Goal: Task Accomplishment & Management: Use online tool/utility

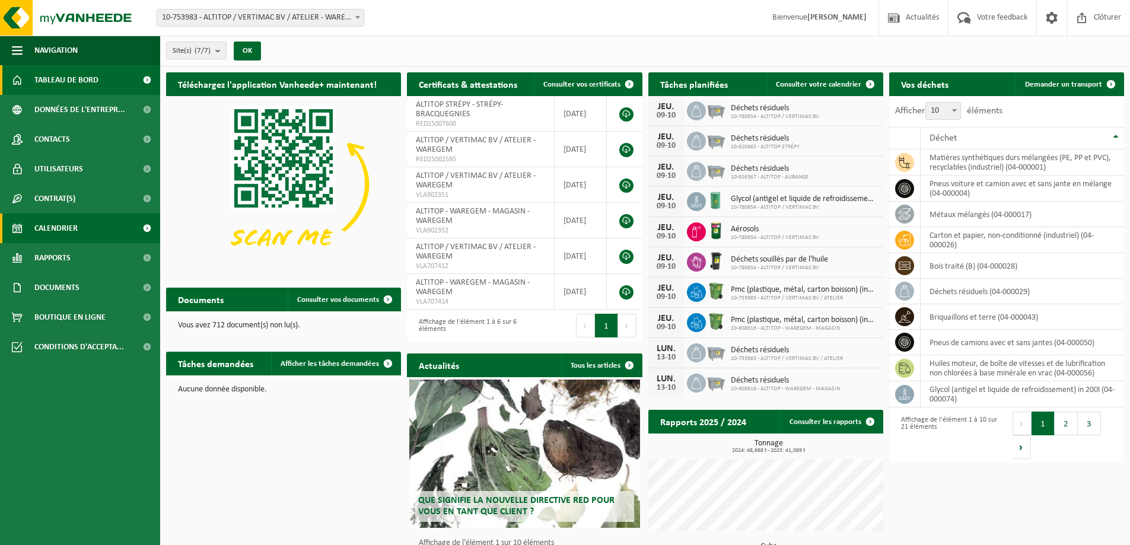
click at [67, 223] on span "Calendrier" at bounding box center [55, 229] width 43 height 30
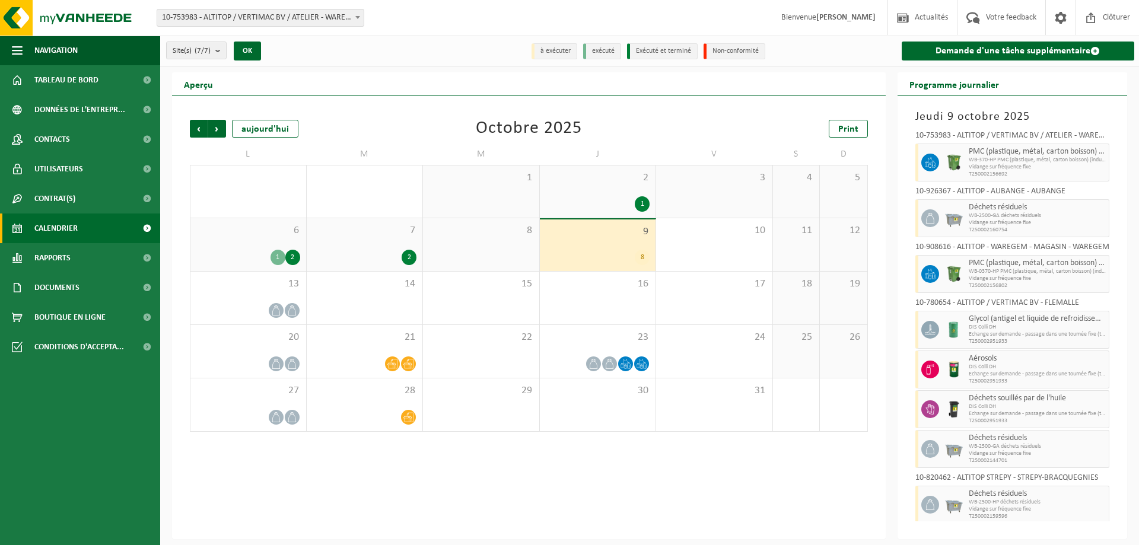
scroll to position [4, 0]
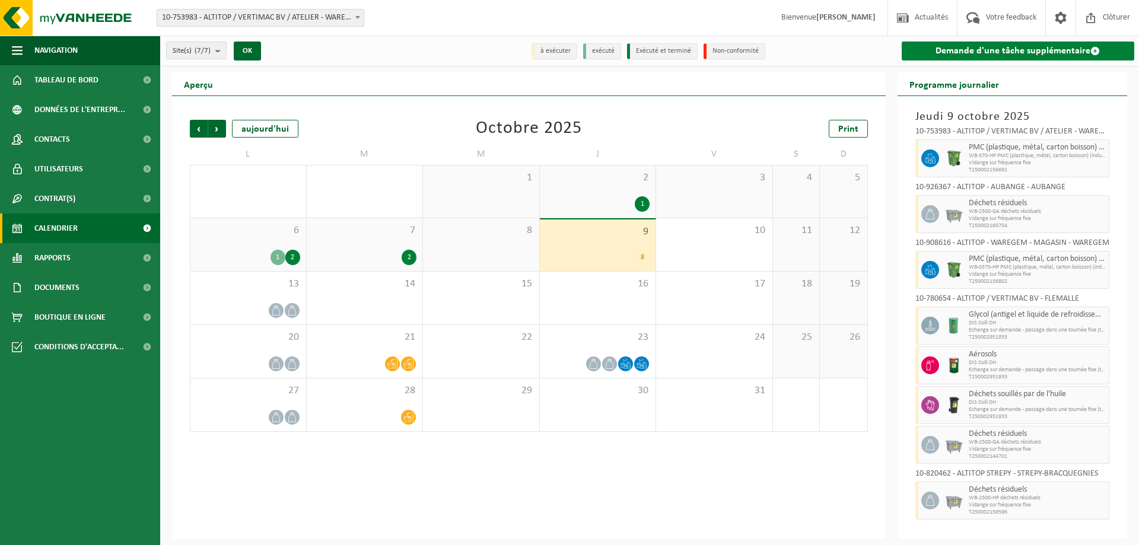
click at [990, 49] on link "Demande d'une tâche supplémentaire" at bounding box center [1018, 51] width 233 height 19
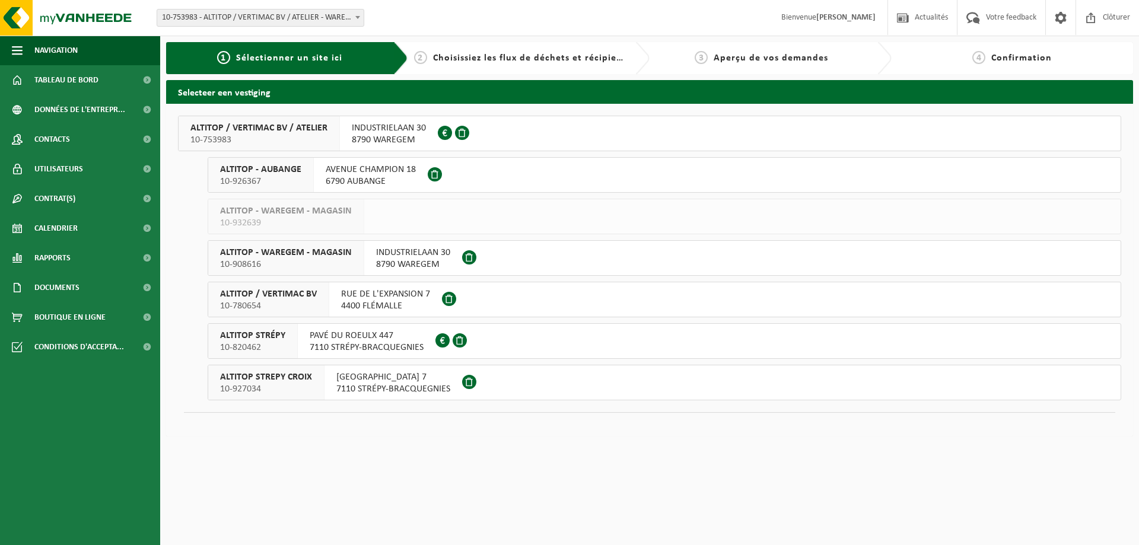
click at [382, 337] on span "PAVÉ DU ROEULX 447" at bounding box center [367, 336] width 114 height 12
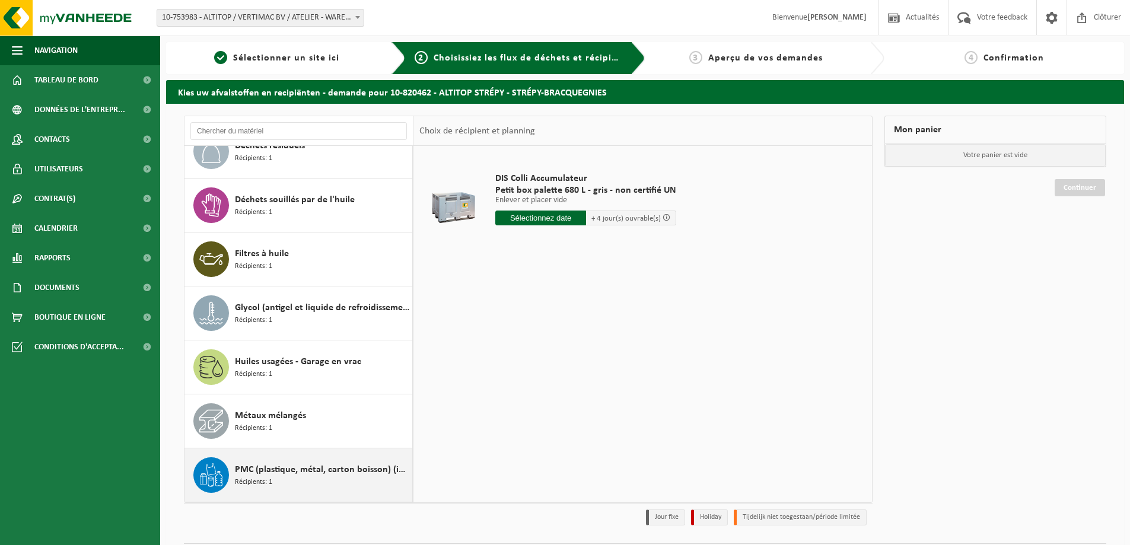
scroll to position [345, 0]
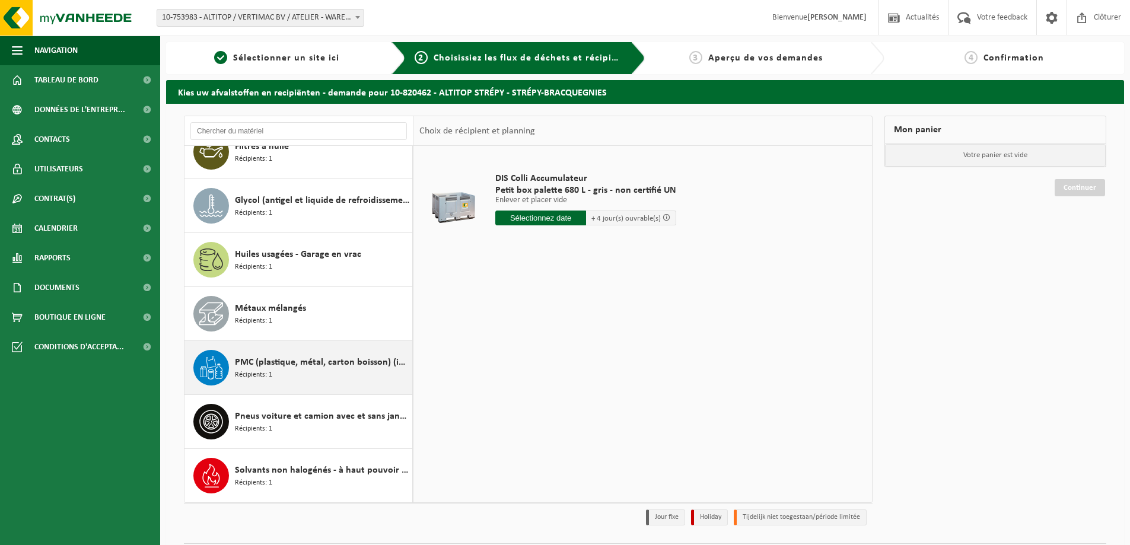
click at [306, 358] on span "PMC (plastique, métal, carton boisson) (industriel)" at bounding box center [322, 362] width 174 height 14
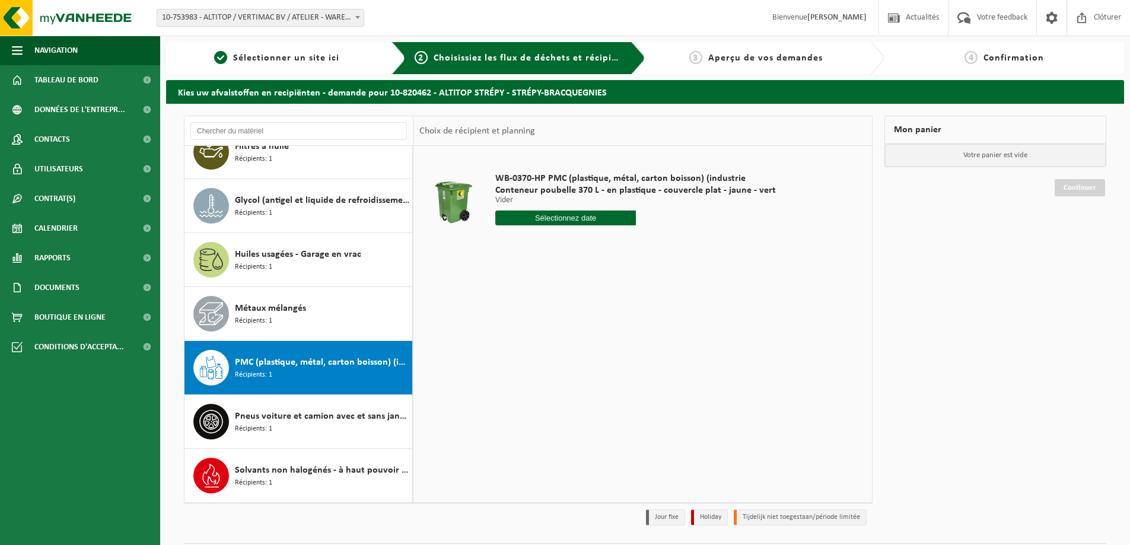
click at [561, 215] on input "text" at bounding box center [565, 218] width 141 height 15
click at [548, 348] on div "22" at bounding box center [548, 342] width 21 height 19
type input "à partir de 2025-10-22"
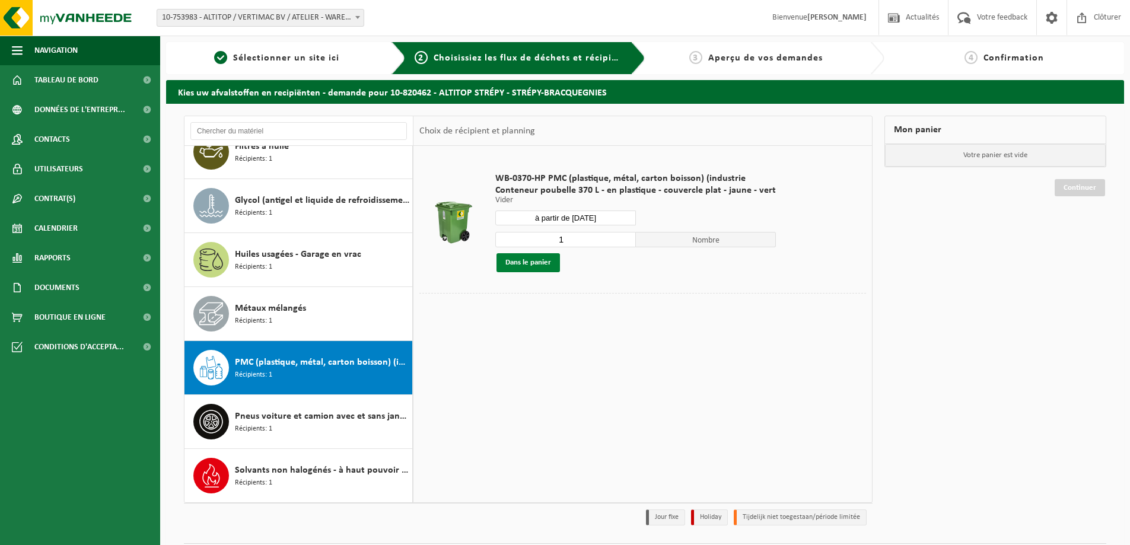
click at [548, 264] on button "Dans le panier" at bounding box center [528, 262] width 63 height 19
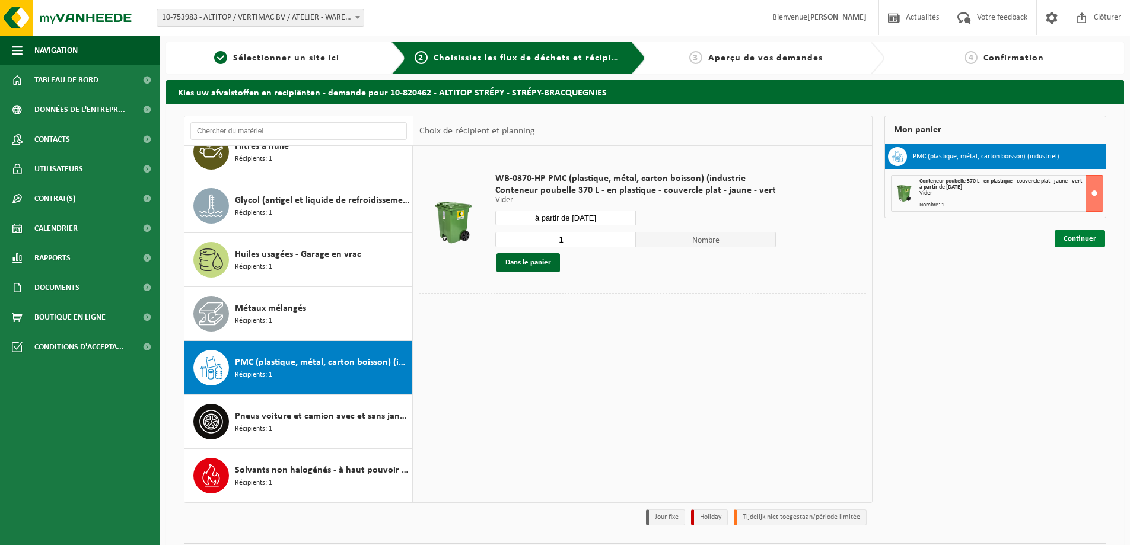
click at [1084, 241] on link "Continuer" at bounding box center [1080, 238] width 50 height 17
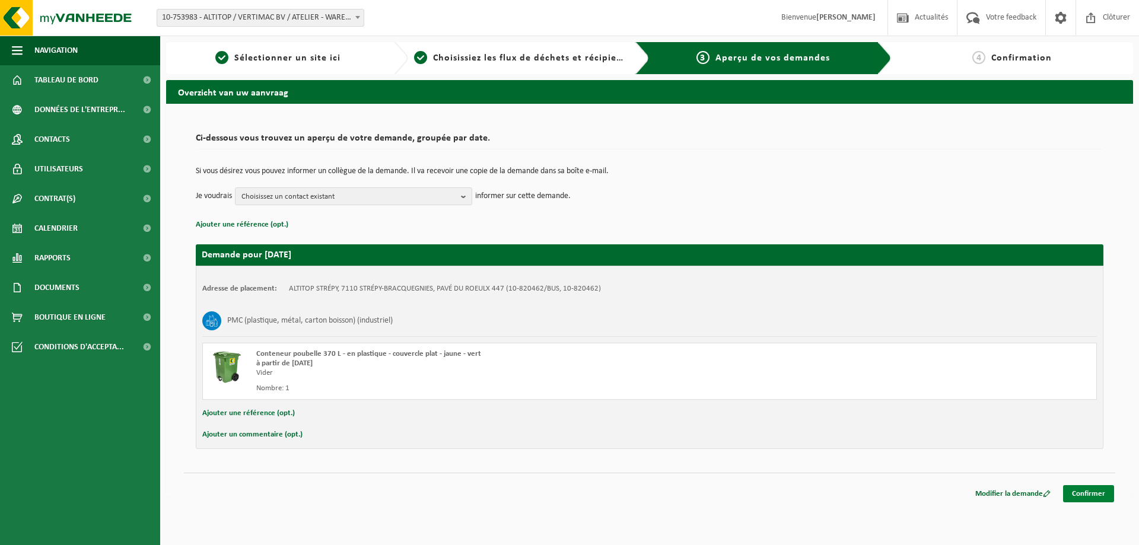
click at [1102, 493] on link "Confirmer" at bounding box center [1088, 493] width 51 height 17
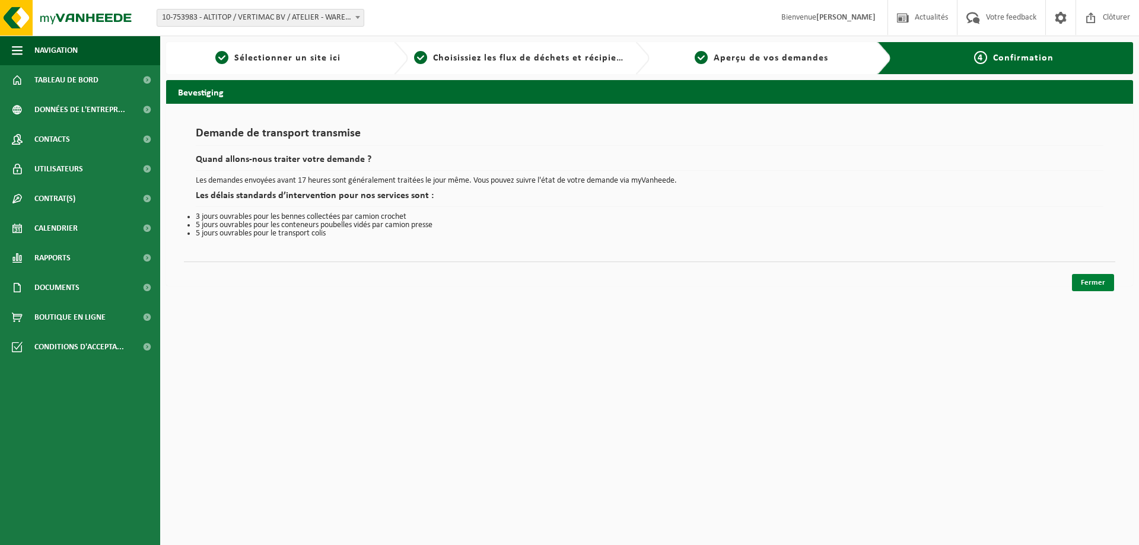
click at [1099, 276] on link "Fermer" at bounding box center [1093, 282] width 42 height 17
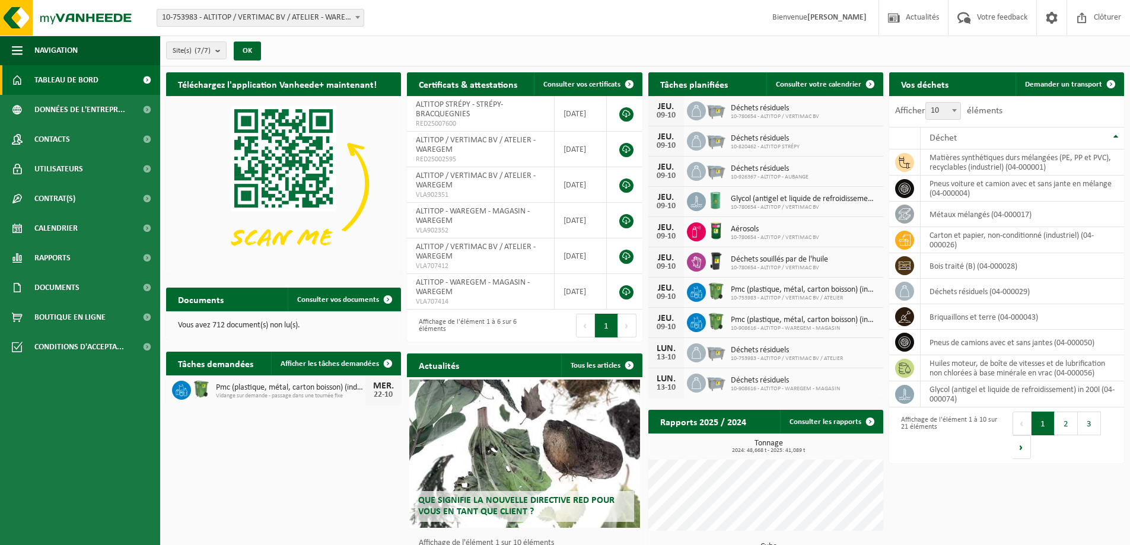
drag, startPoint x: 60, startPoint y: 227, endPoint x: 161, endPoint y: 201, distance: 104.2
click at [60, 227] on span "Calendrier" at bounding box center [55, 229] width 43 height 30
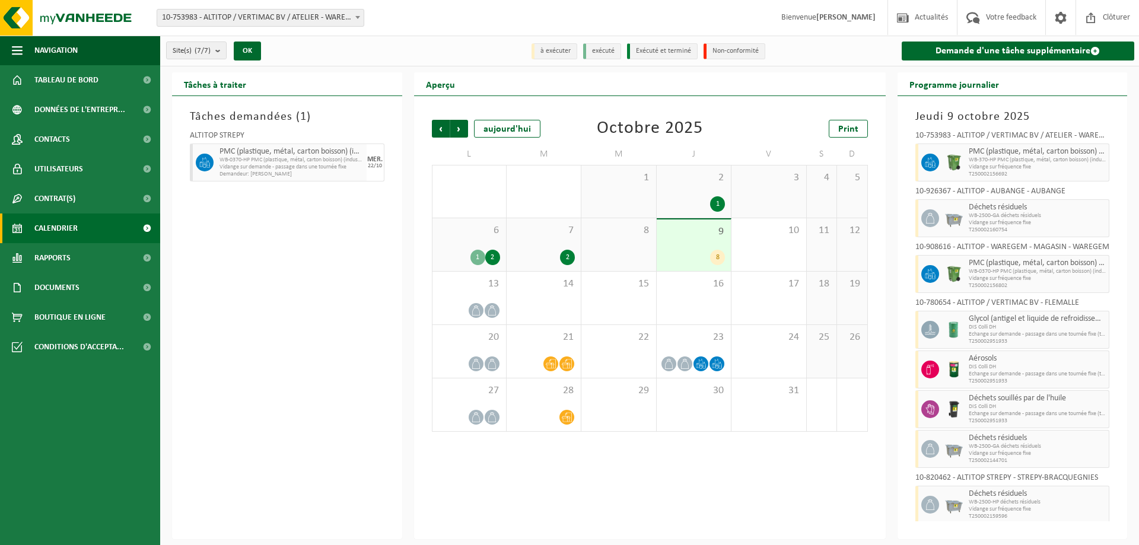
click at [376, 297] on div "Tâches demandées ( 1 ) ALTITOP STRÉPY PMC (plastique, métal, carton boisson) (i…" at bounding box center [287, 317] width 230 height 443
